Goal: Information Seeking & Learning: Learn about a topic

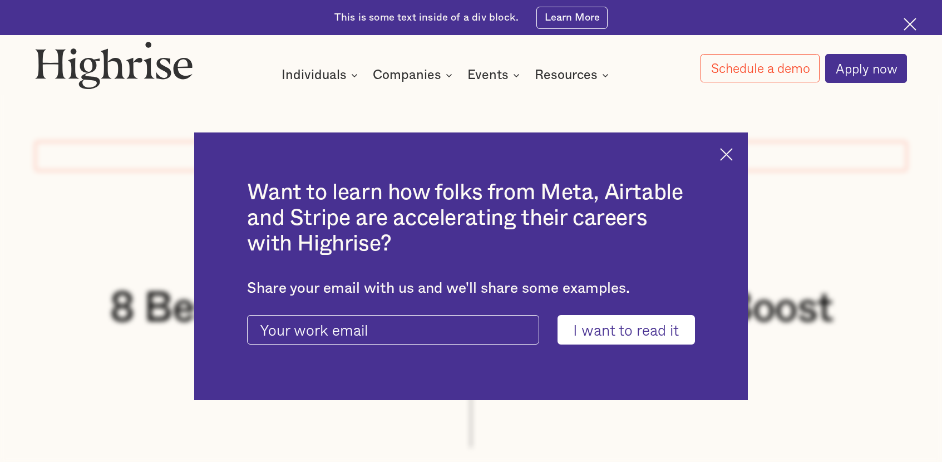
click at [725, 156] on img at bounding box center [726, 154] width 13 height 13
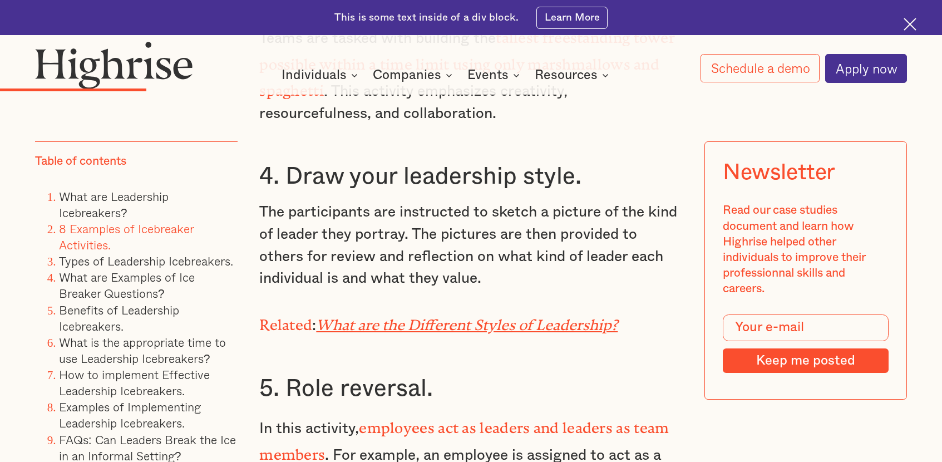
scroll to position [3483, 0]
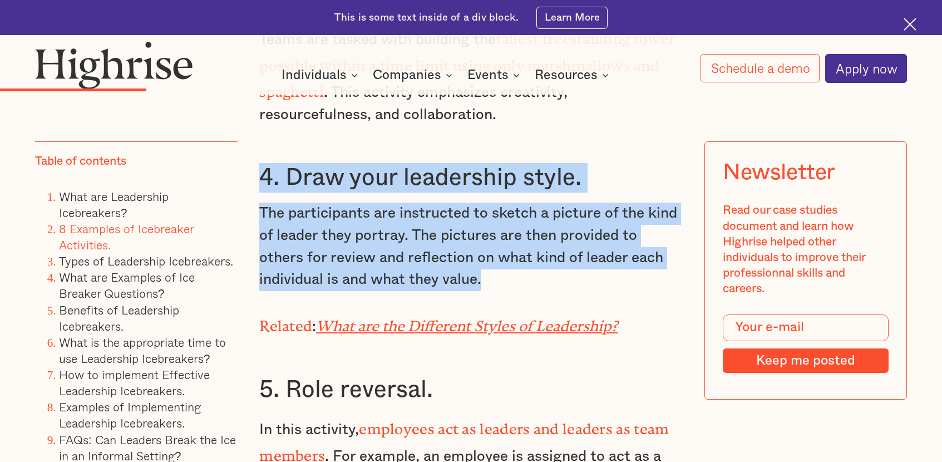
drag, startPoint x: 262, startPoint y: 125, endPoint x: 505, endPoint y: 234, distance: 267.1
copy div "4. Draw your leadership style. The participants are instructed to sketch a pict…"
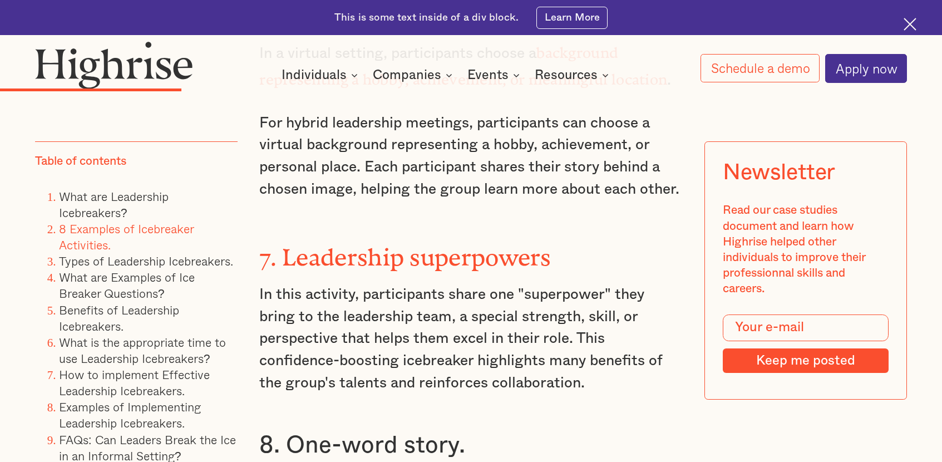
scroll to position [4060, 0]
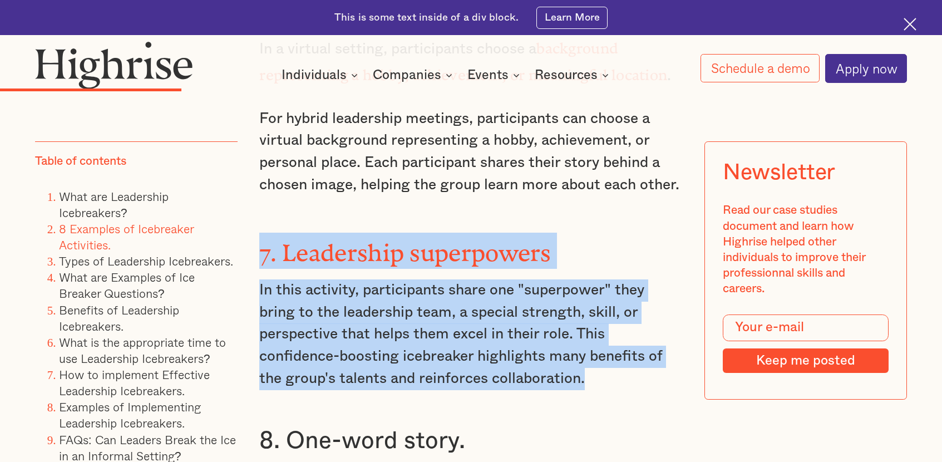
drag, startPoint x: 262, startPoint y: 181, endPoint x: 603, endPoint y: 301, distance: 361.7
copy div "7. Leadership superpowers In this activity, participants share one "superpower"…"
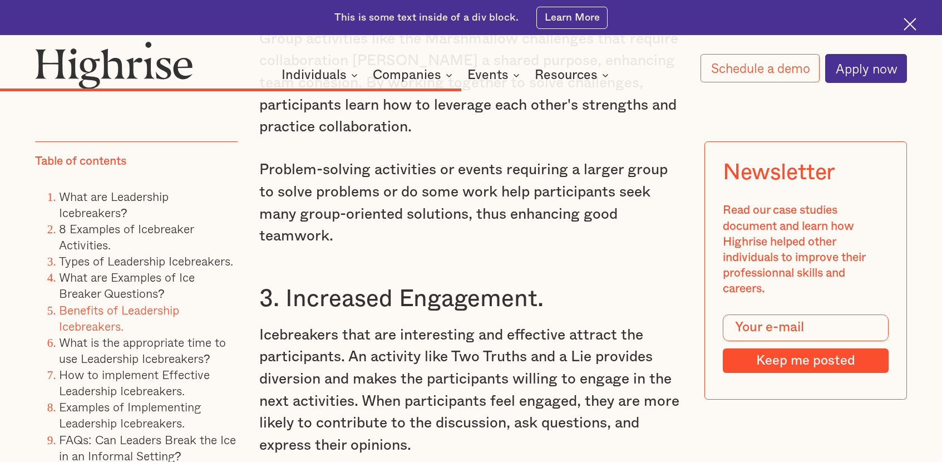
scroll to position [8453, 0]
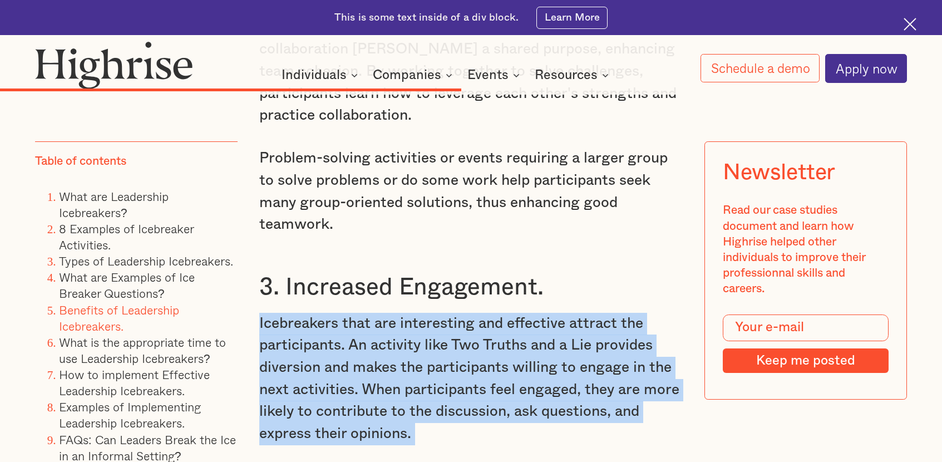
drag, startPoint x: 261, startPoint y: 153, endPoint x: 650, endPoint y: 281, distance: 409.6
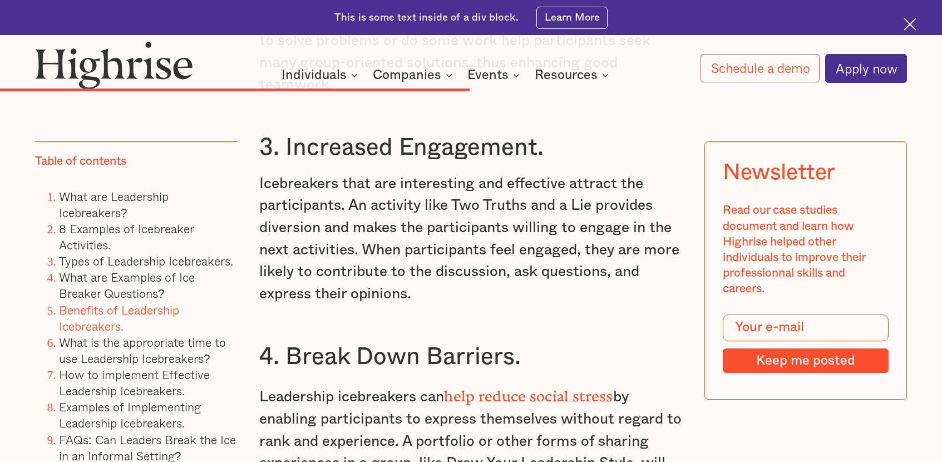
scroll to position [8631, 0]
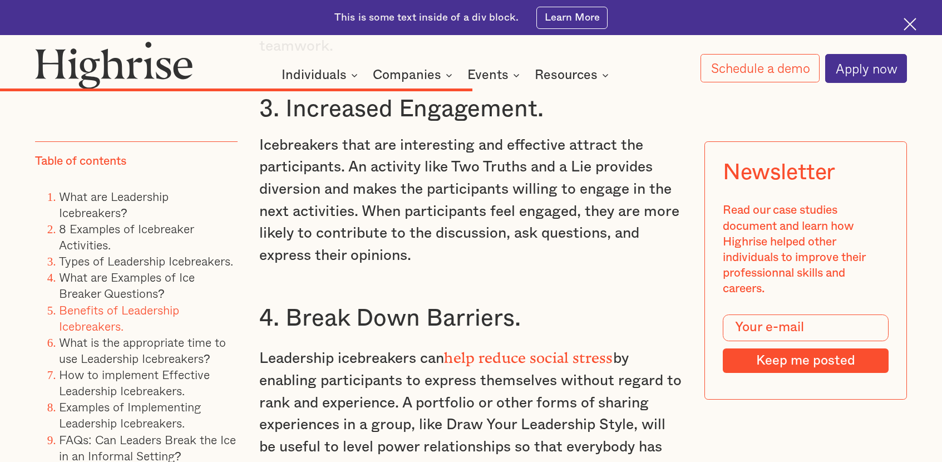
drag, startPoint x: 269, startPoint y: 188, endPoint x: 391, endPoint y: 312, distance: 174.4
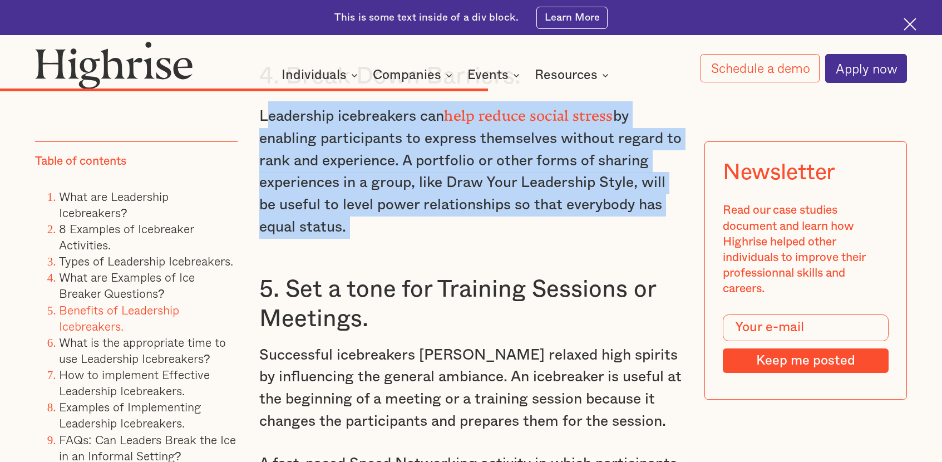
scroll to position [8876, 0]
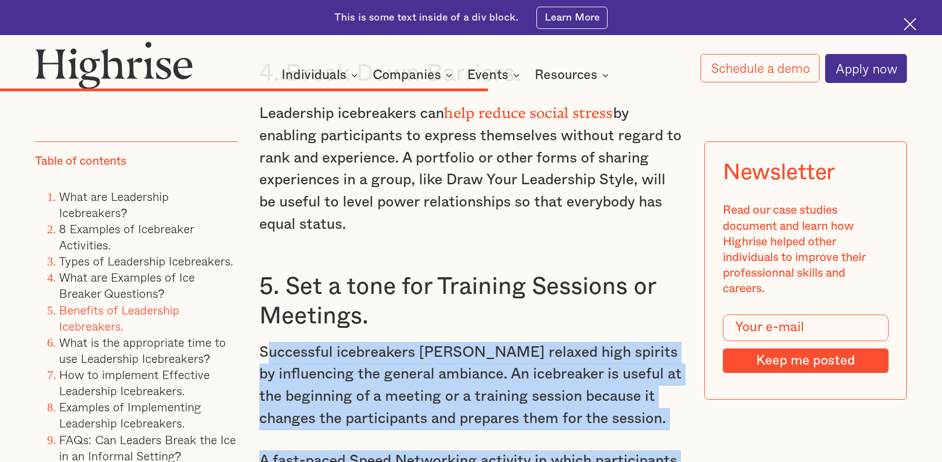
drag, startPoint x: 265, startPoint y: 181, endPoint x: 492, endPoint y: 386, distance: 305.4
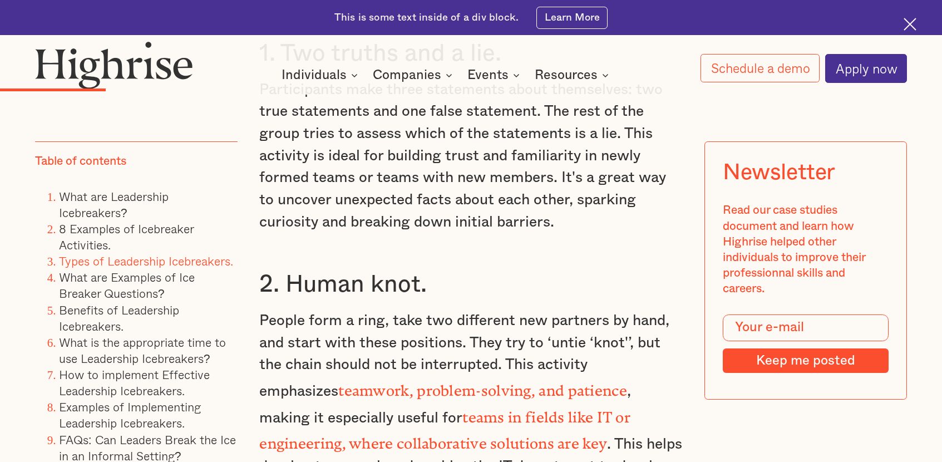
scroll to position [2805, 0]
